Goal: Complete application form

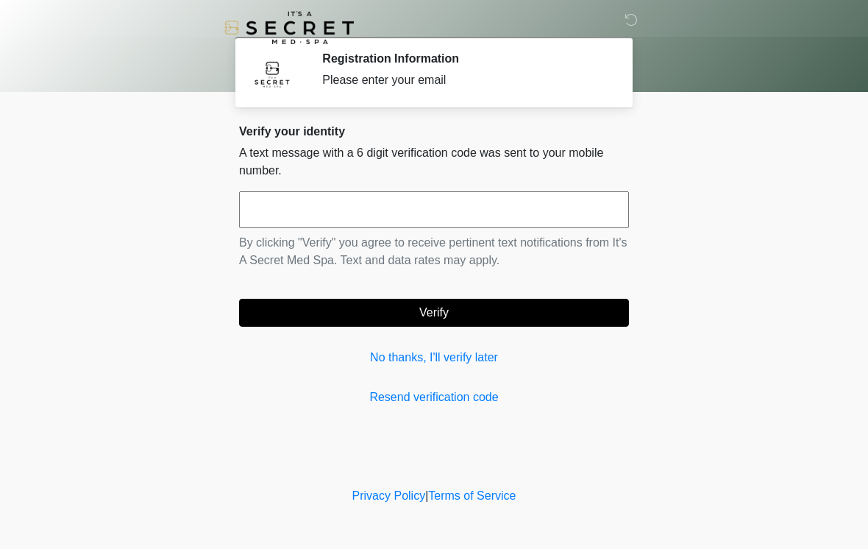
click at [348, 199] on input "text" at bounding box center [434, 209] width 390 height 37
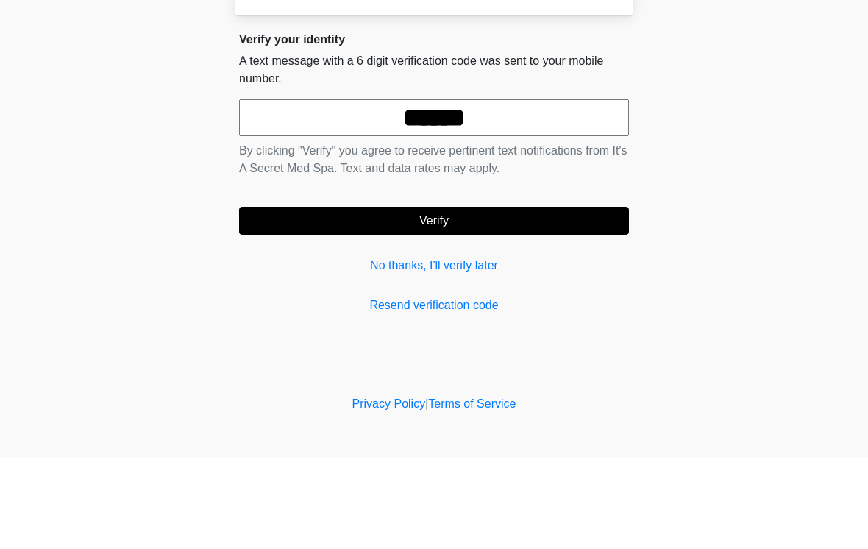
type input "******"
click at [495, 299] on button "Verify" at bounding box center [434, 313] width 390 height 28
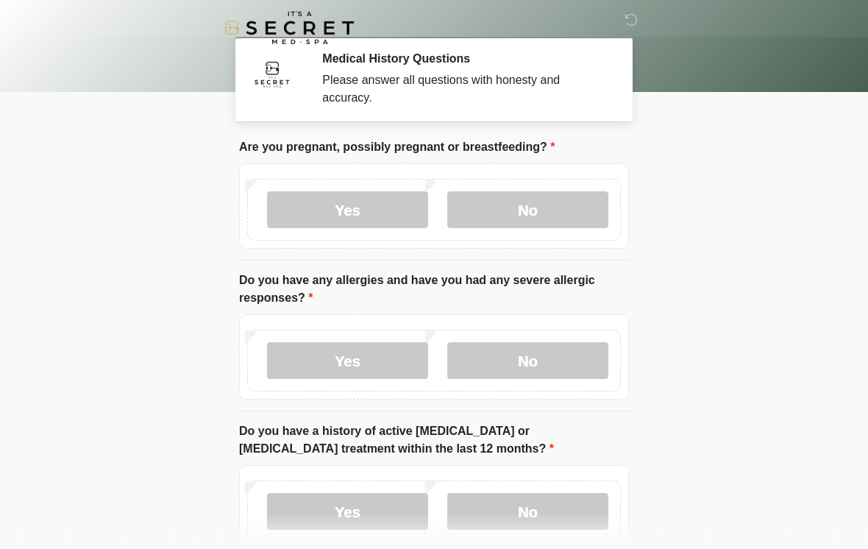
click at [541, 205] on label "No" at bounding box center [527, 209] width 161 height 37
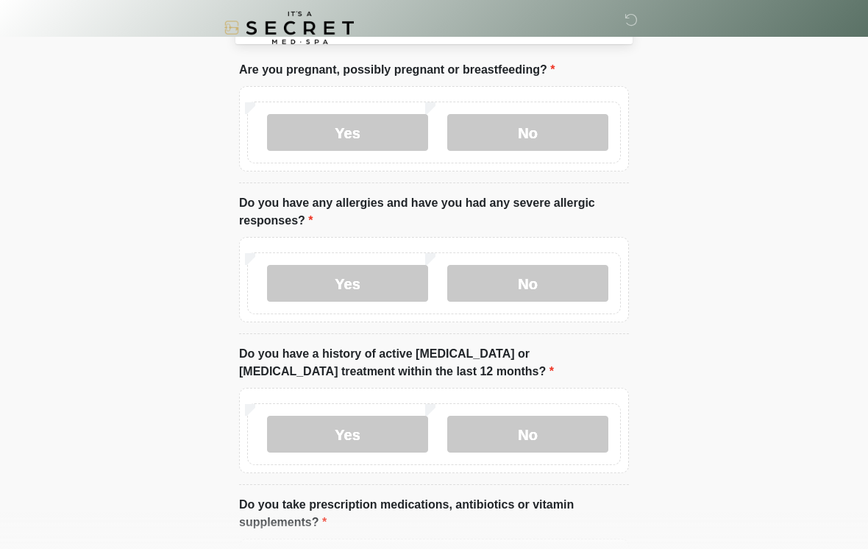
scroll to position [79, 0]
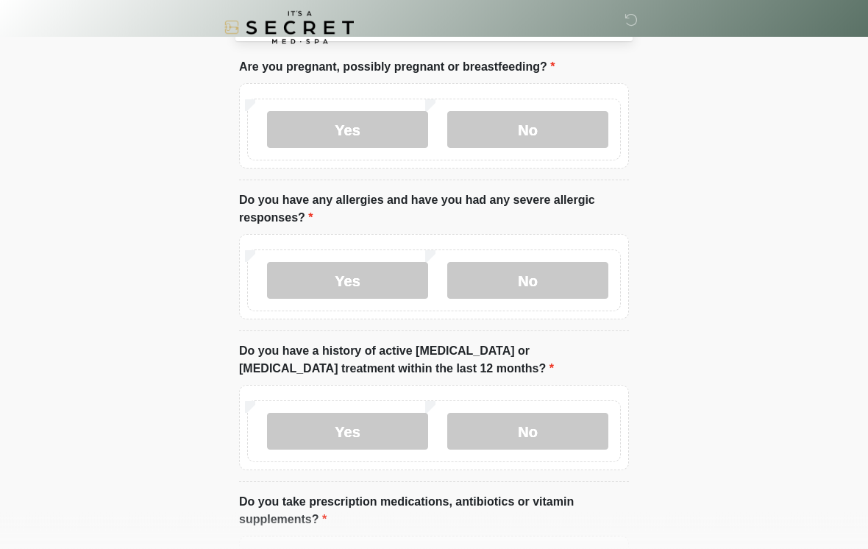
click at [549, 279] on label "No" at bounding box center [527, 281] width 161 height 37
click at [520, 423] on label "No" at bounding box center [527, 431] width 161 height 37
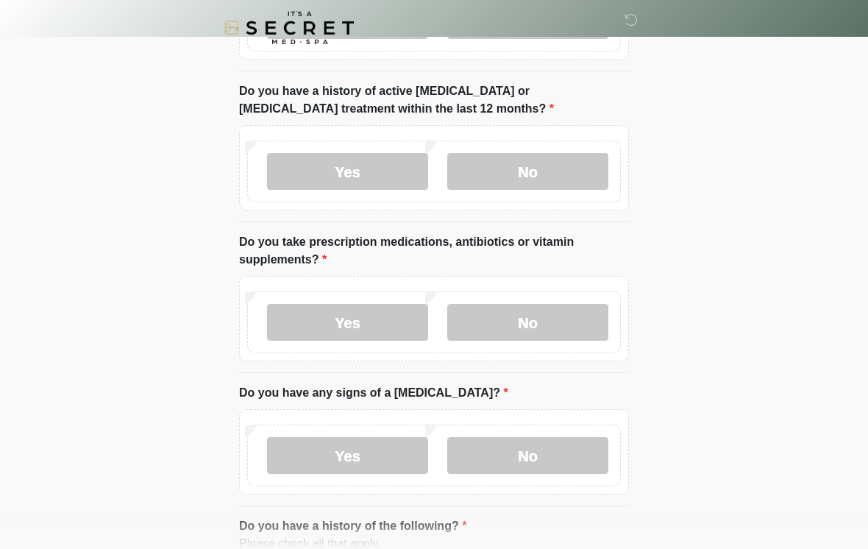
scroll to position [333, 0]
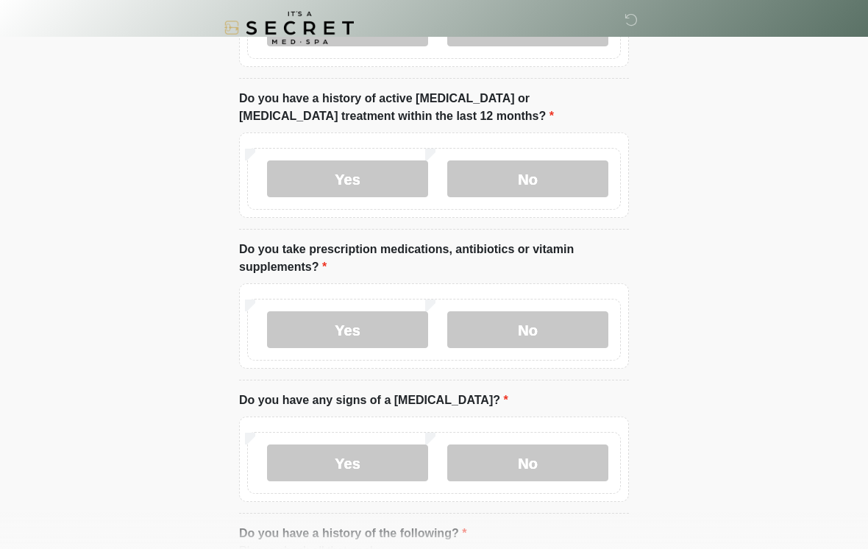
click at [385, 333] on label "Yes" at bounding box center [347, 329] width 161 height 37
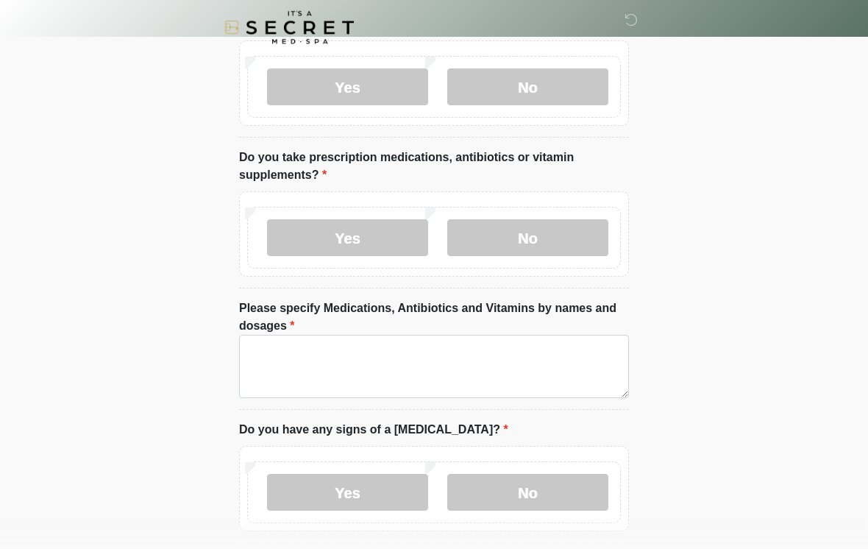
scroll to position [424, 0]
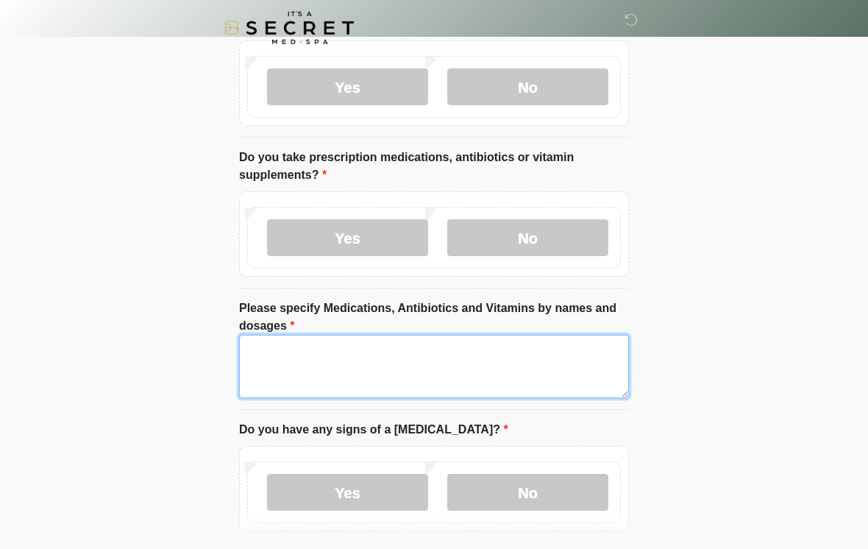
click at [453, 359] on textarea "Please specify Medications, Antibiotics and Vitamins by names and dosages" at bounding box center [434, 366] width 390 height 63
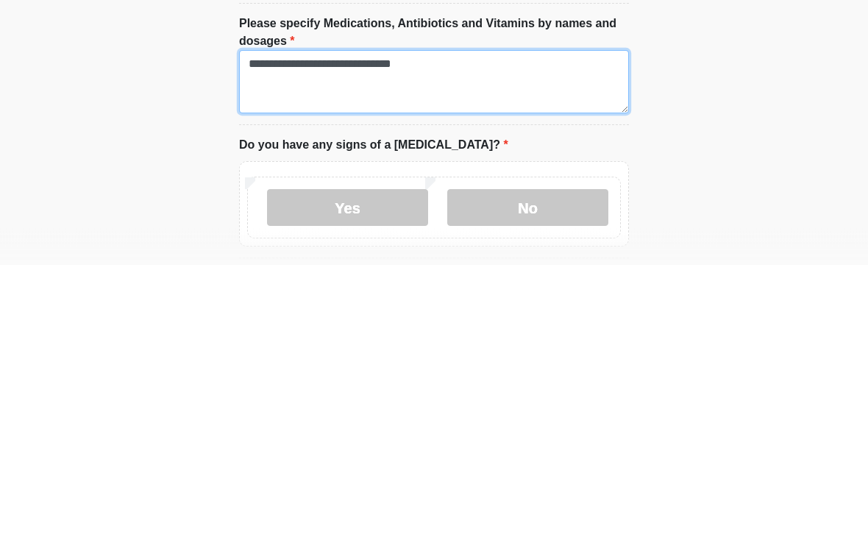
type textarea "**********"
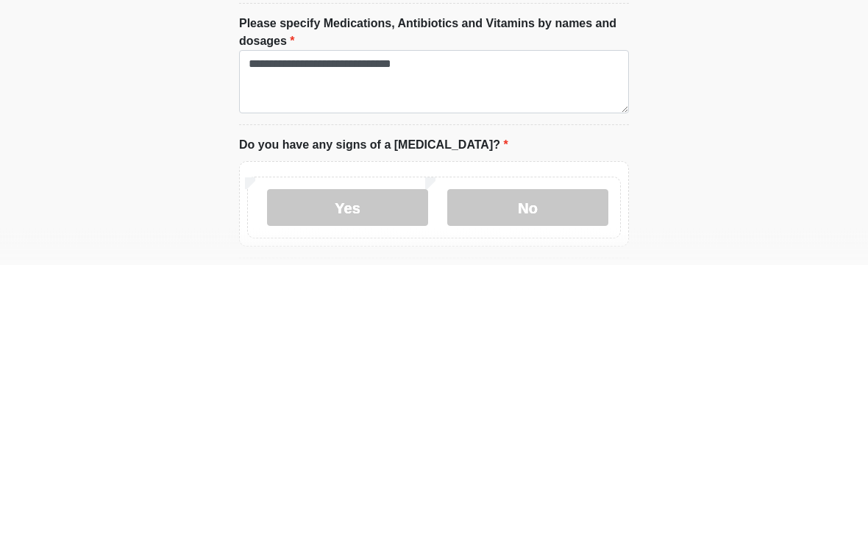
click at [555, 474] on label "No" at bounding box center [527, 492] width 161 height 37
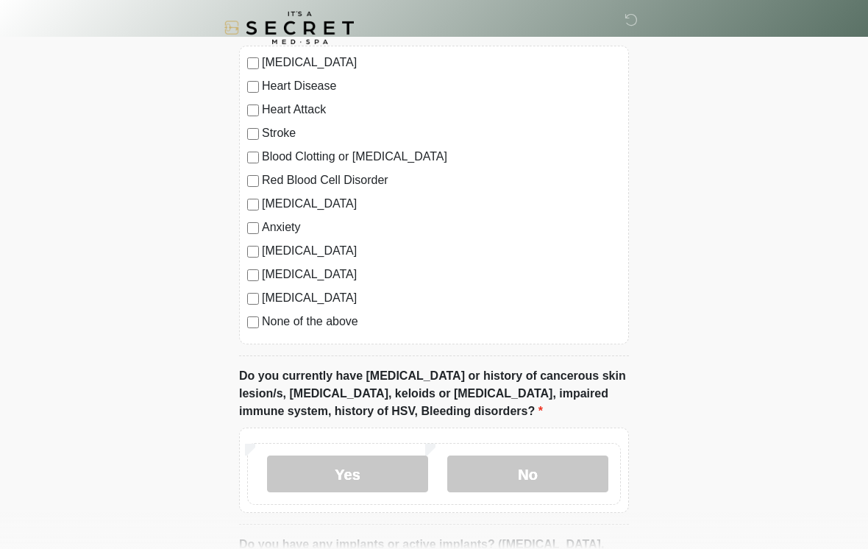
scroll to position [982, 0]
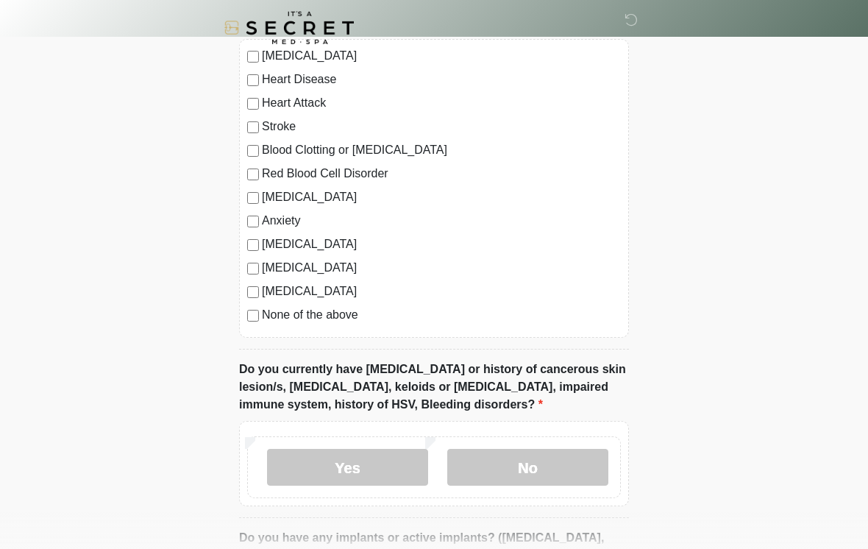
click at [528, 456] on label "No" at bounding box center [527, 467] width 161 height 37
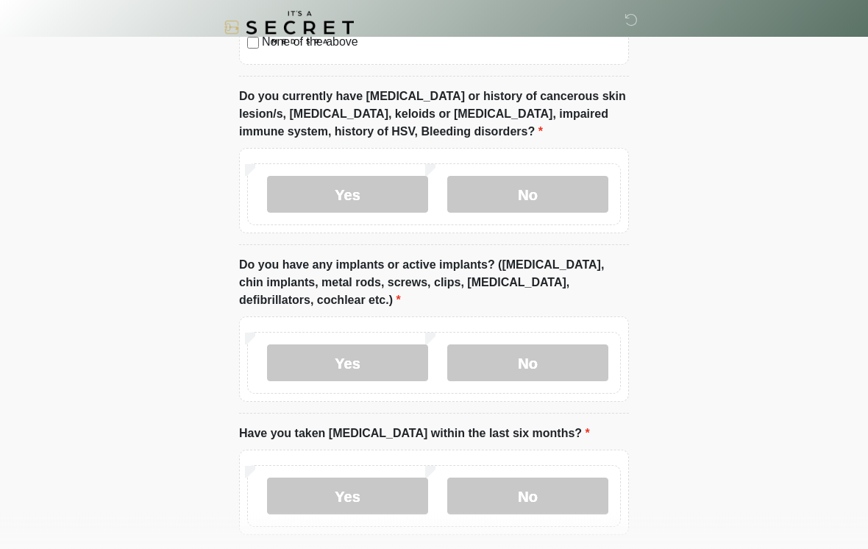
scroll to position [1256, 0]
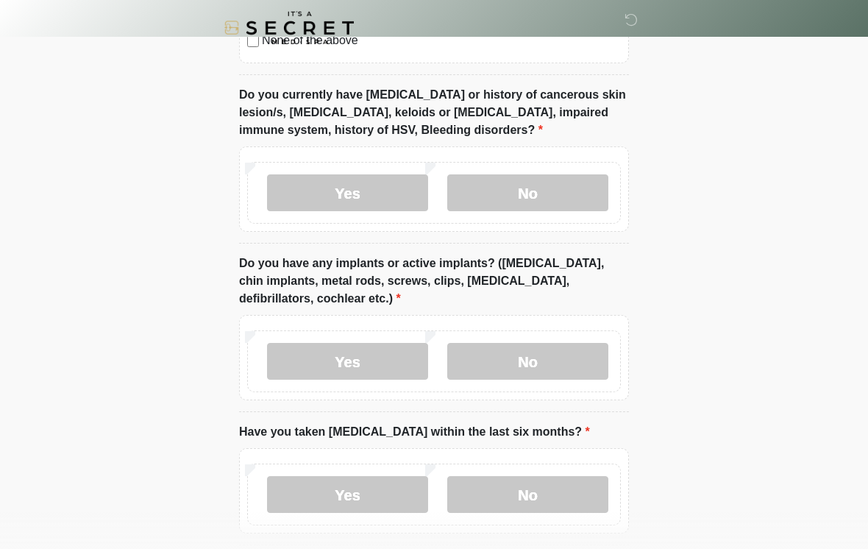
click at [556, 360] on label "No" at bounding box center [527, 361] width 161 height 37
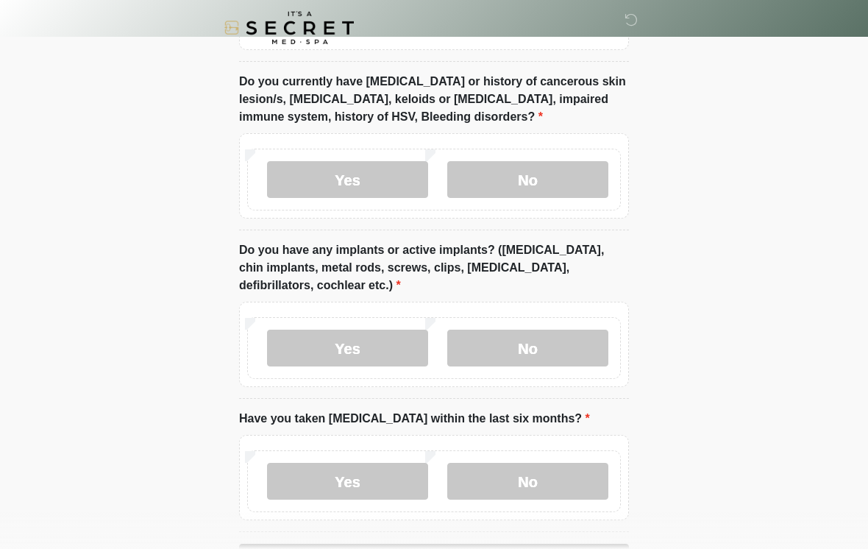
scroll to position [1346, 0]
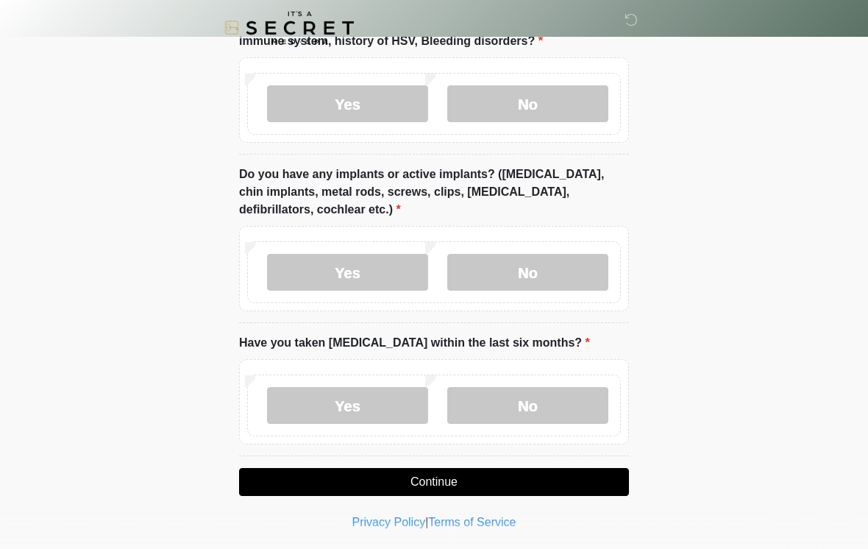
click at [564, 399] on label "No" at bounding box center [527, 405] width 161 height 37
click at [489, 476] on button "Continue" at bounding box center [434, 482] width 390 height 28
click at [506, 468] on button "Continue" at bounding box center [434, 482] width 390 height 28
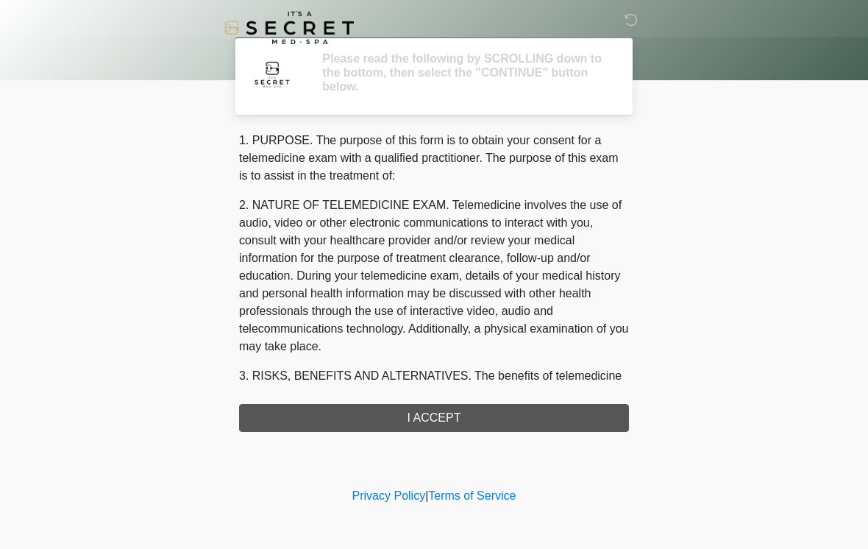
scroll to position [0, 0]
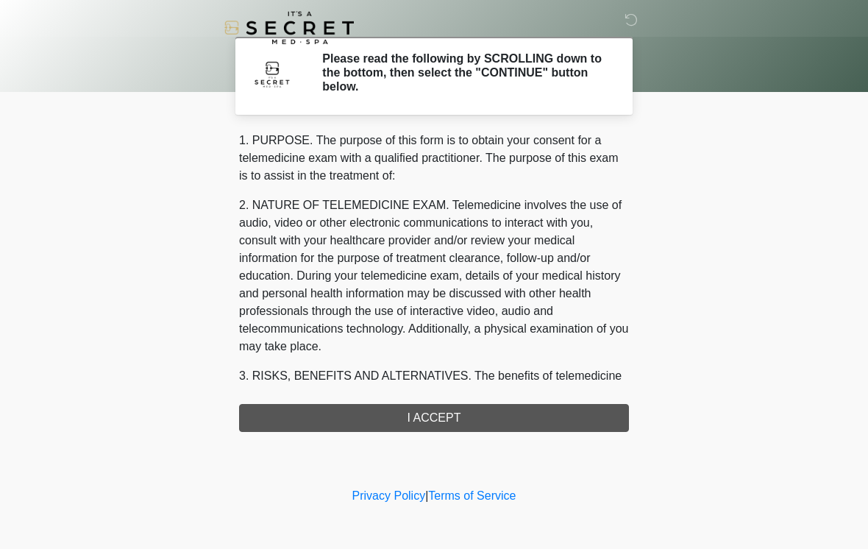
click at [480, 419] on div "1. PURPOSE. The purpose of this form is to obtain your consent for a telemedici…" at bounding box center [434, 282] width 390 height 300
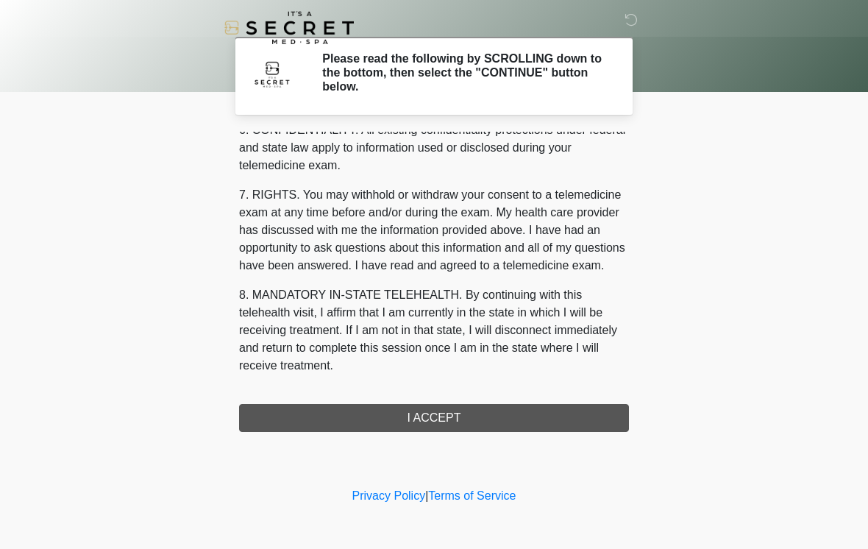
scroll to position [599, 0]
click at [459, 410] on button "I ACCEPT" at bounding box center [434, 418] width 390 height 28
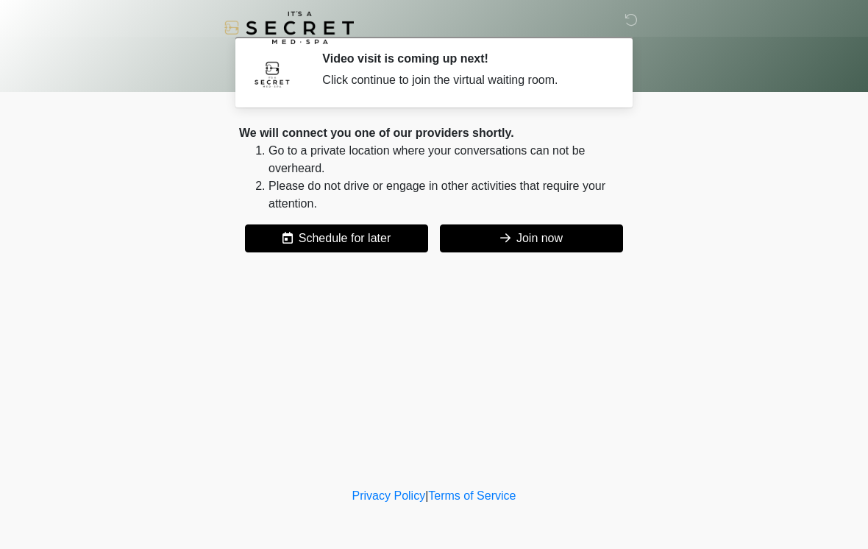
click at [578, 240] on button "Join now" at bounding box center [531, 238] width 183 height 28
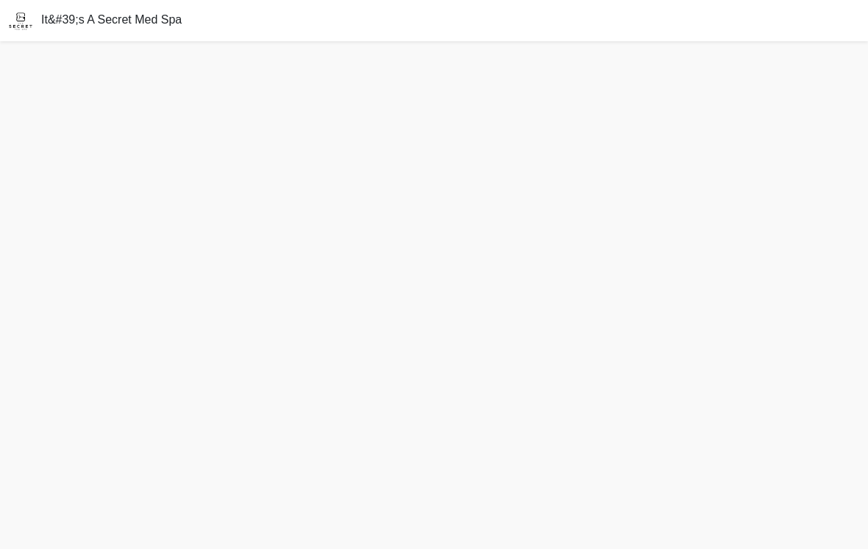
scroll to position [4, 0]
